Goal: Task Accomplishment & Management: Use online tool/utility

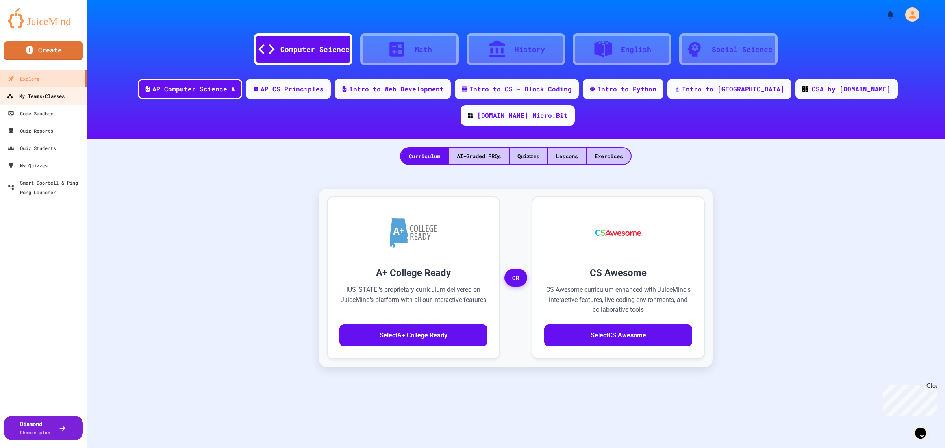
click at [48, 98] on div "My Teams/Classes" at bounding box center [36, 96] width 58 height 10
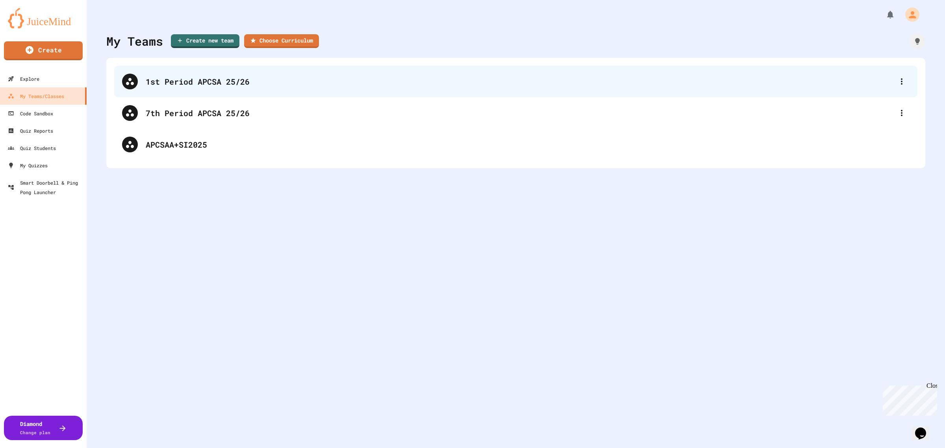
click at [217, 87] on div "1st Period APCSA 25/26" at bounding box center [520, 82] width 748 height 12
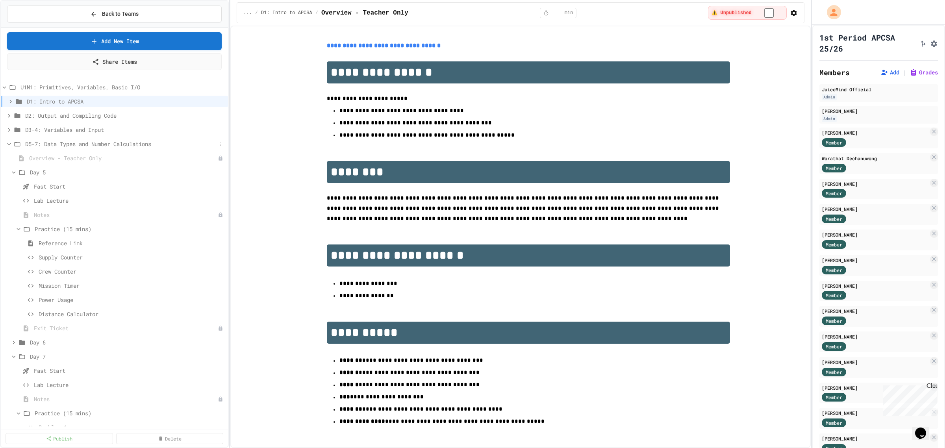
click at [10, 145] on icon at bounding box center [9, 144] width 7 height 7
click at [9, 159] on icon at bounding box center [9, 158] width 7 height 7
click at [42, 373] on span "Test" at bounding box center [122, 370] width 176 height 8
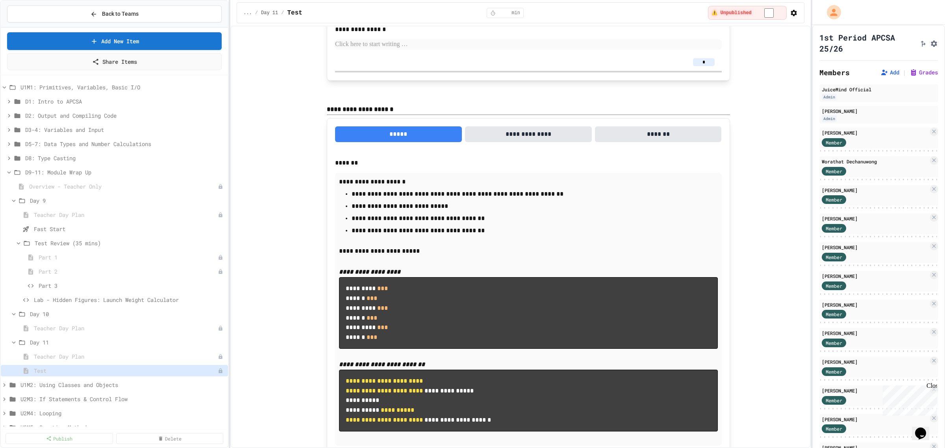
scroll to position [7135, 0]
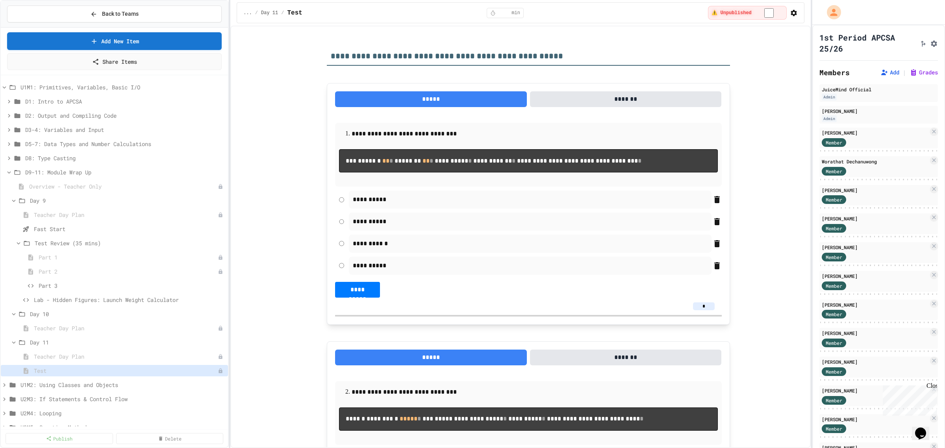
scroll to position [570, 0]
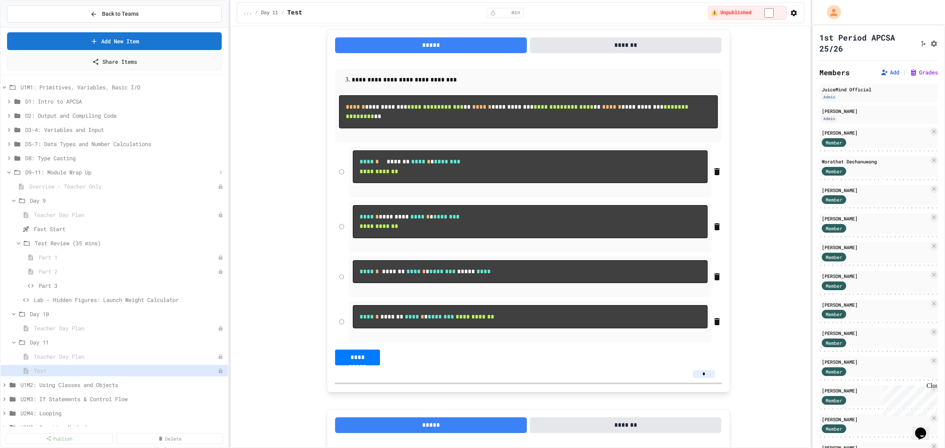
click at [8, 172] on icon at bounding box center [9, 172] width 4 height 2
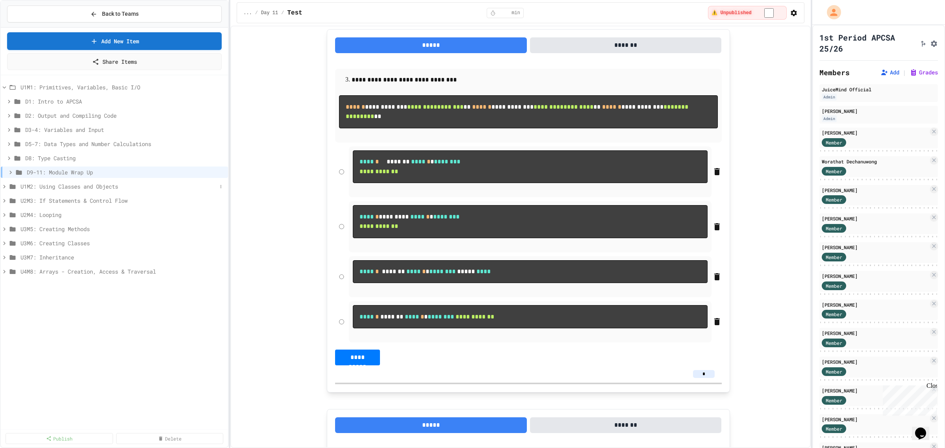
click at [4, 187] on icon at bounding box center [4, 187] width 2 height 4
click at [7, 201] on icon at bounding box center [9, 200] width 7 height 7
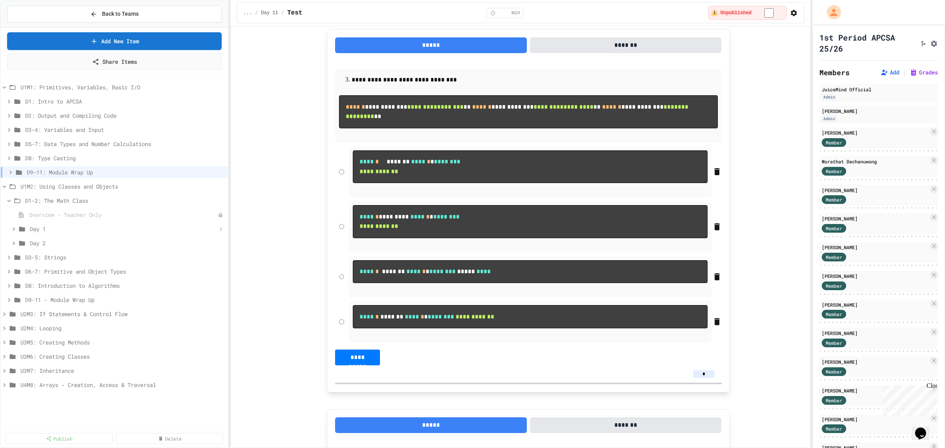
click at [12, 229] on icon at bounding box center [13, 229] width 7 height 7
click at [18, 243] on icon at bounding box center [18, 243] width 7 height 7
click at [18, 254] on icon at bounding box center [18, 257] width 7 height 7
click at [74, 285] on span "Problem 1: Book Rating Difference" at bounding box center [124, 285] width 171 height 8
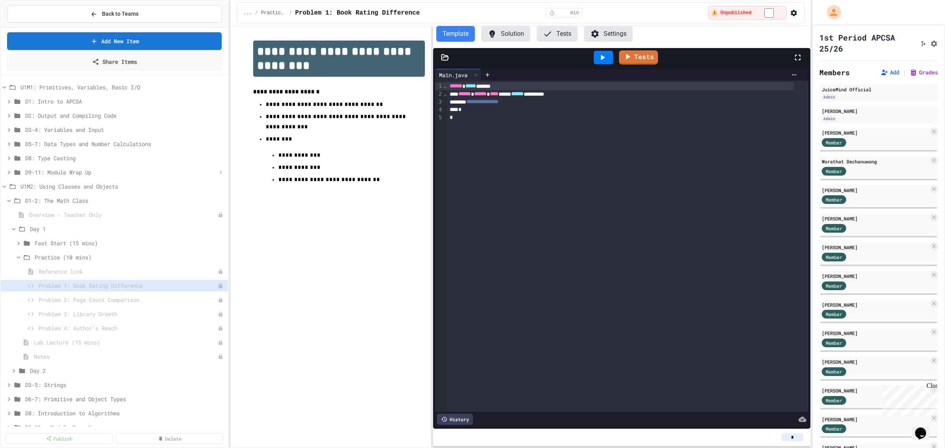
click at [8, 173] on icon at bounding box center [9, 172] width 7 height 7
